Goal: Find specific page/section: Find specific page/section

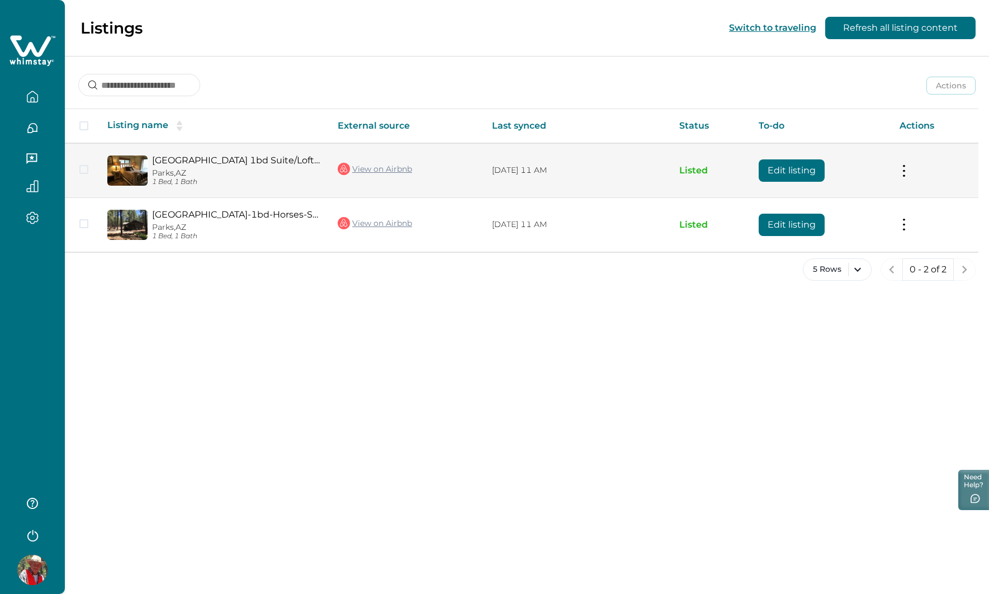
click at [904, 170] on button at bounding box center [903, 170] width 9 height 12
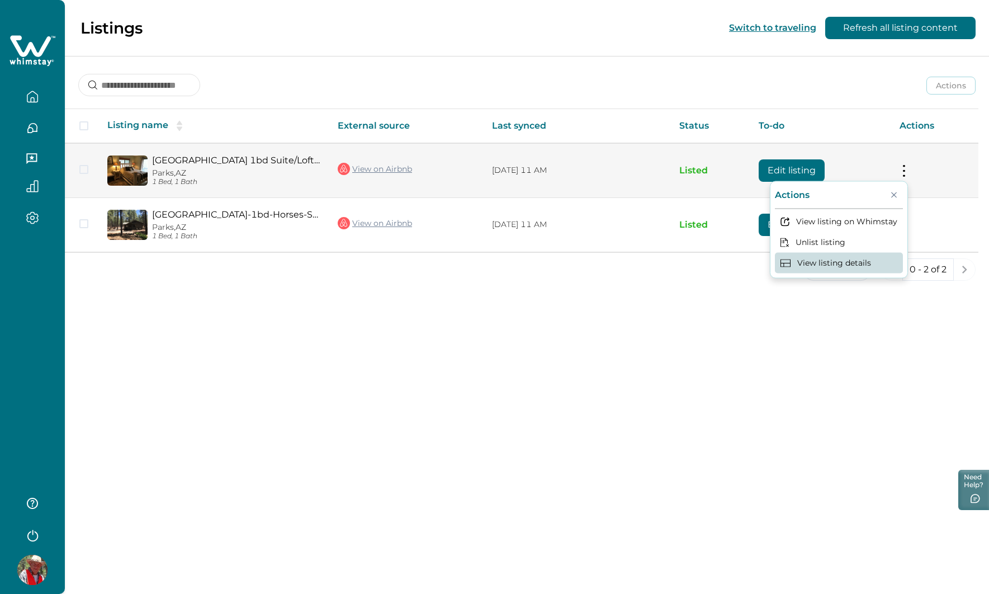
click at [863, 263] on button "View listing details" at bounding box center [839, 263] width 128 height 21
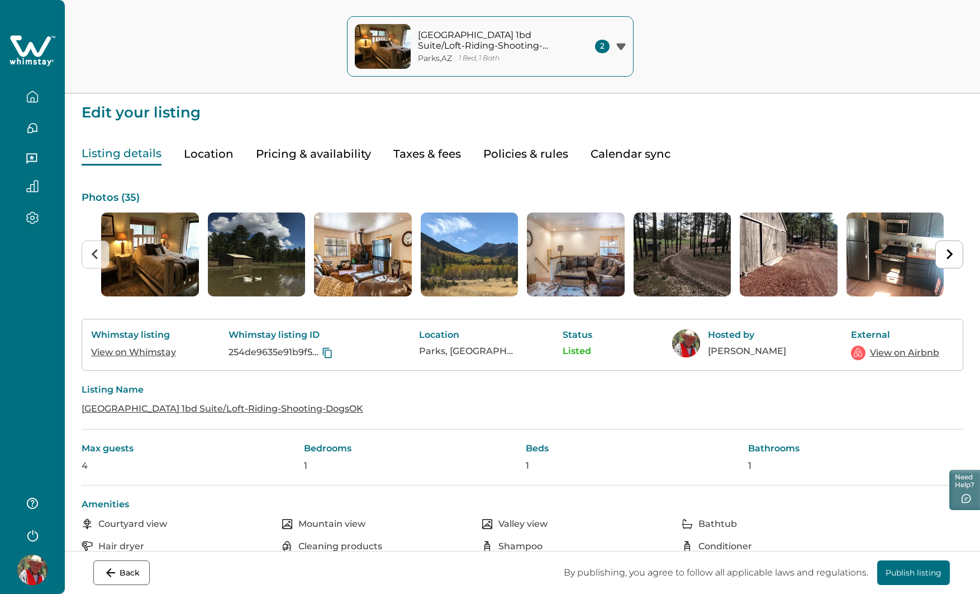
click at [45, 77] on div at bounding box center [32, 92] width 47 height 31
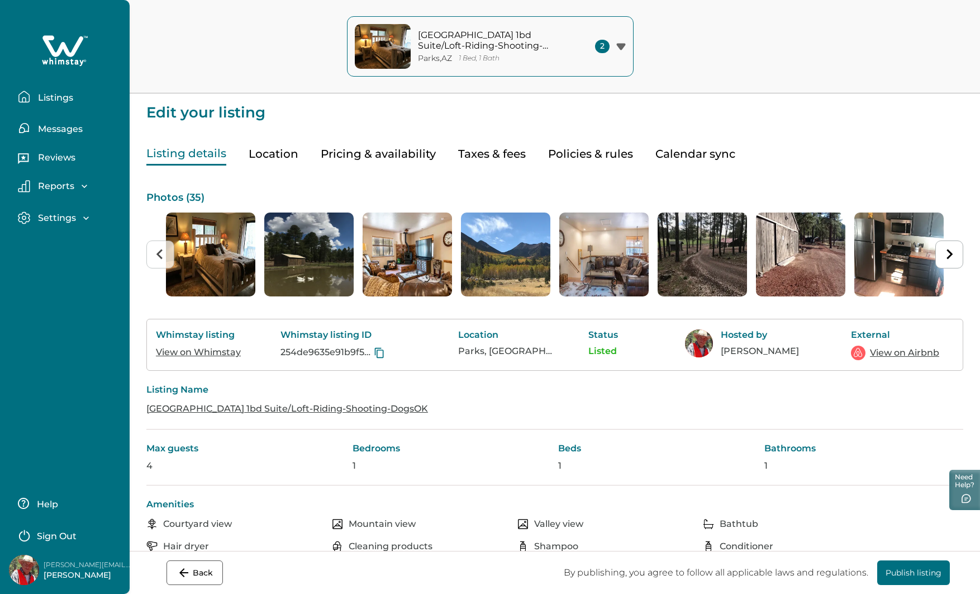
click at [63, 128] on p "Messages" at bounding box center [59, 129] width 48 height 11
